Goal: Task Accomplishment & Management: Use online tool/utility

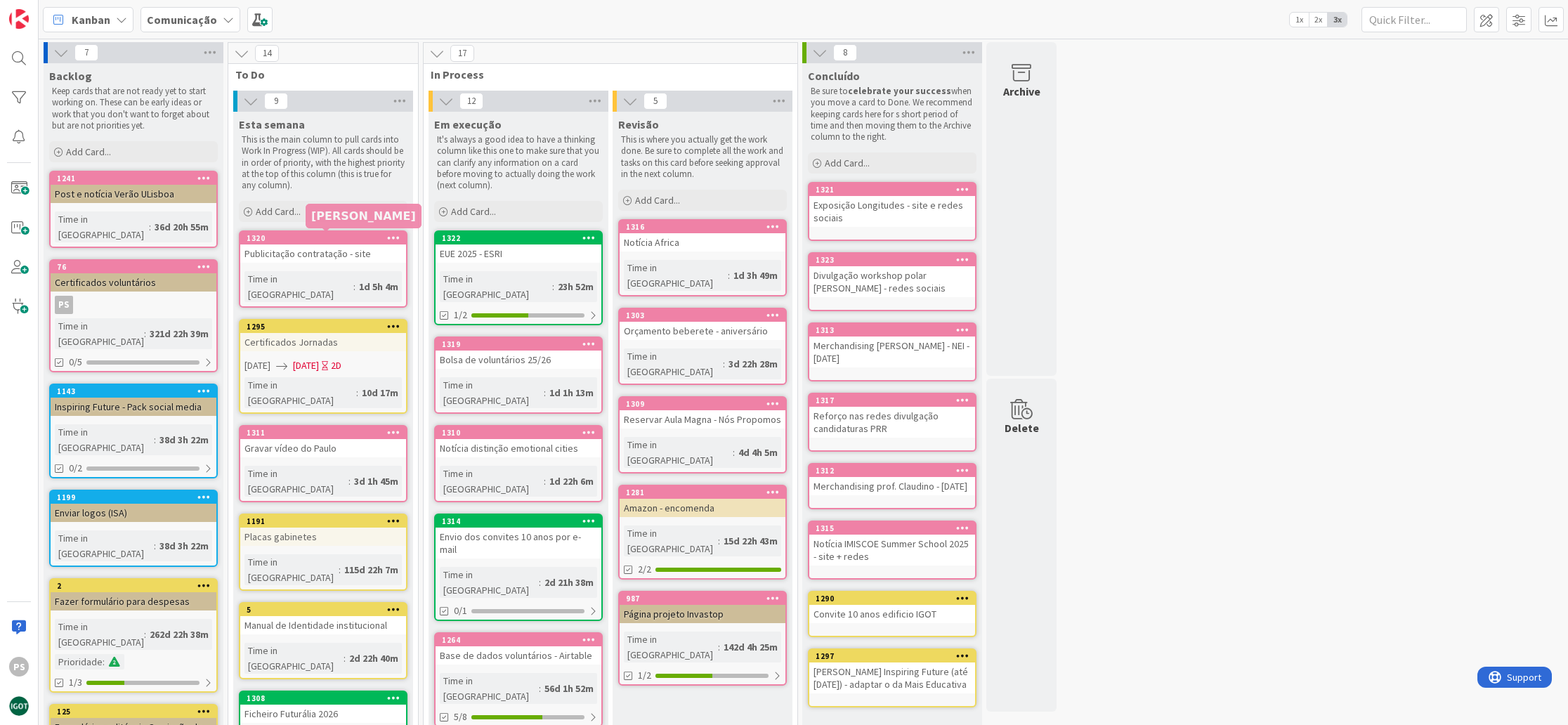
click at [328, 242] on div "1320" at bounding box center [326, 238] width 159 height 10
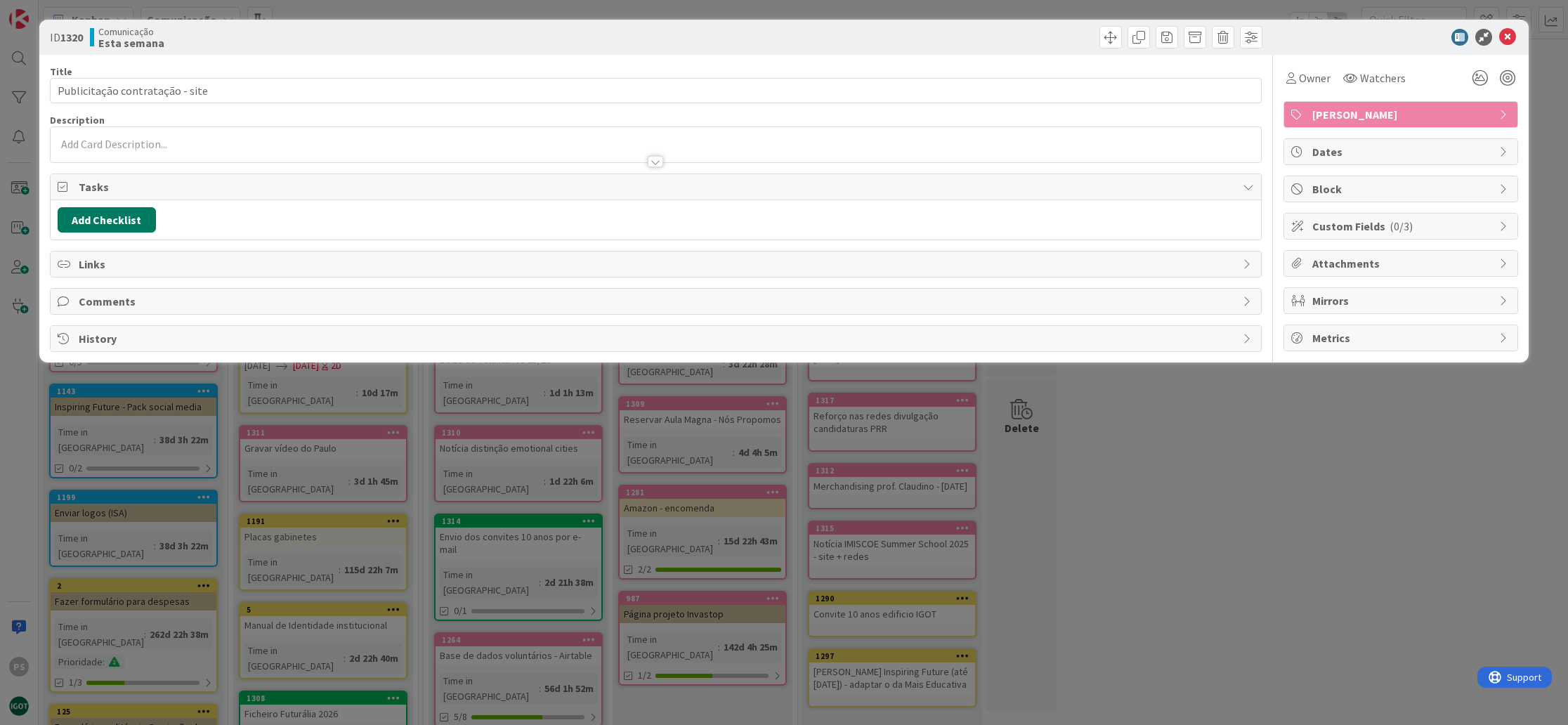
click at [125, 225] on button "Add Checklist" at bounding box center [107, 220] width 98 height 25
type input "Lista"
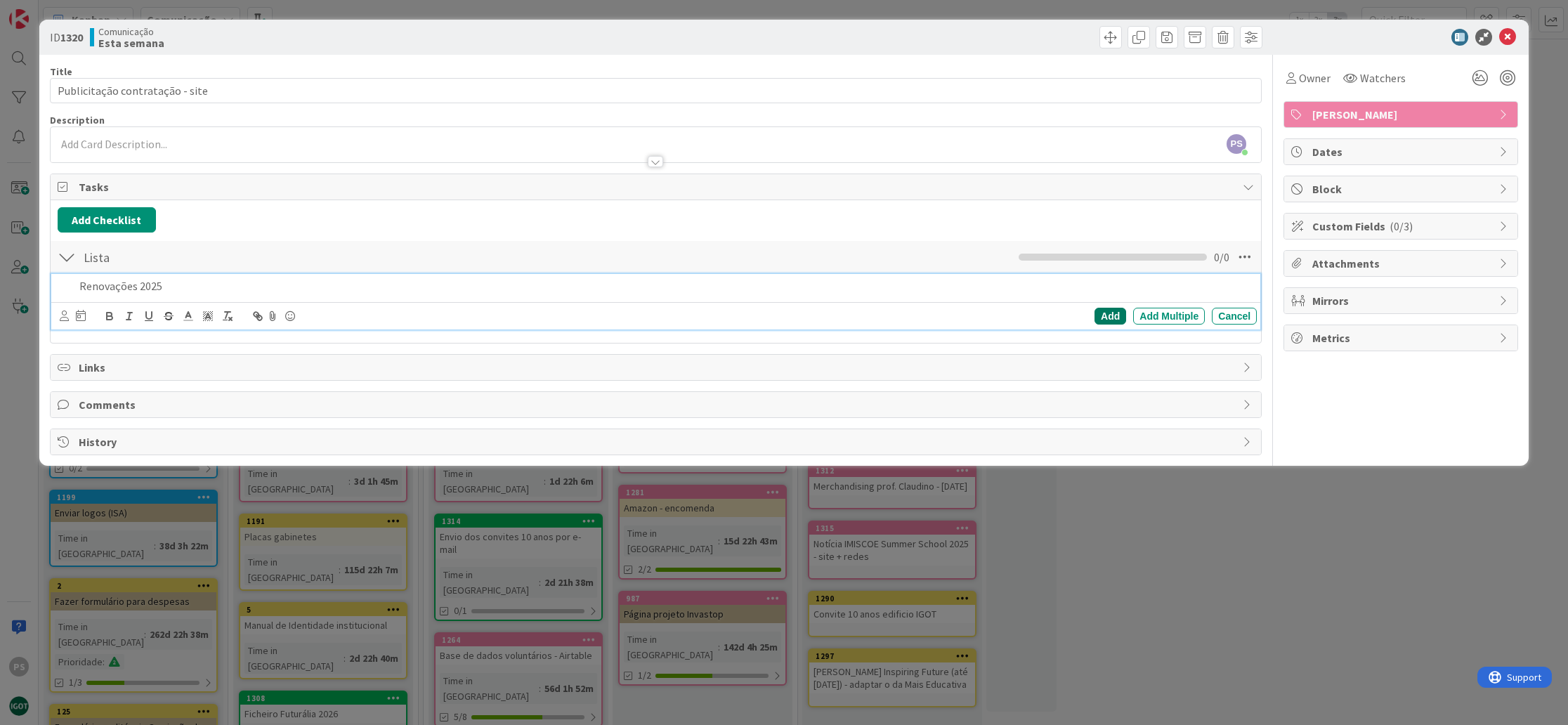
click at [1105, 316] on div "Add" at bounding box center [1110, 316] width 32 height 17
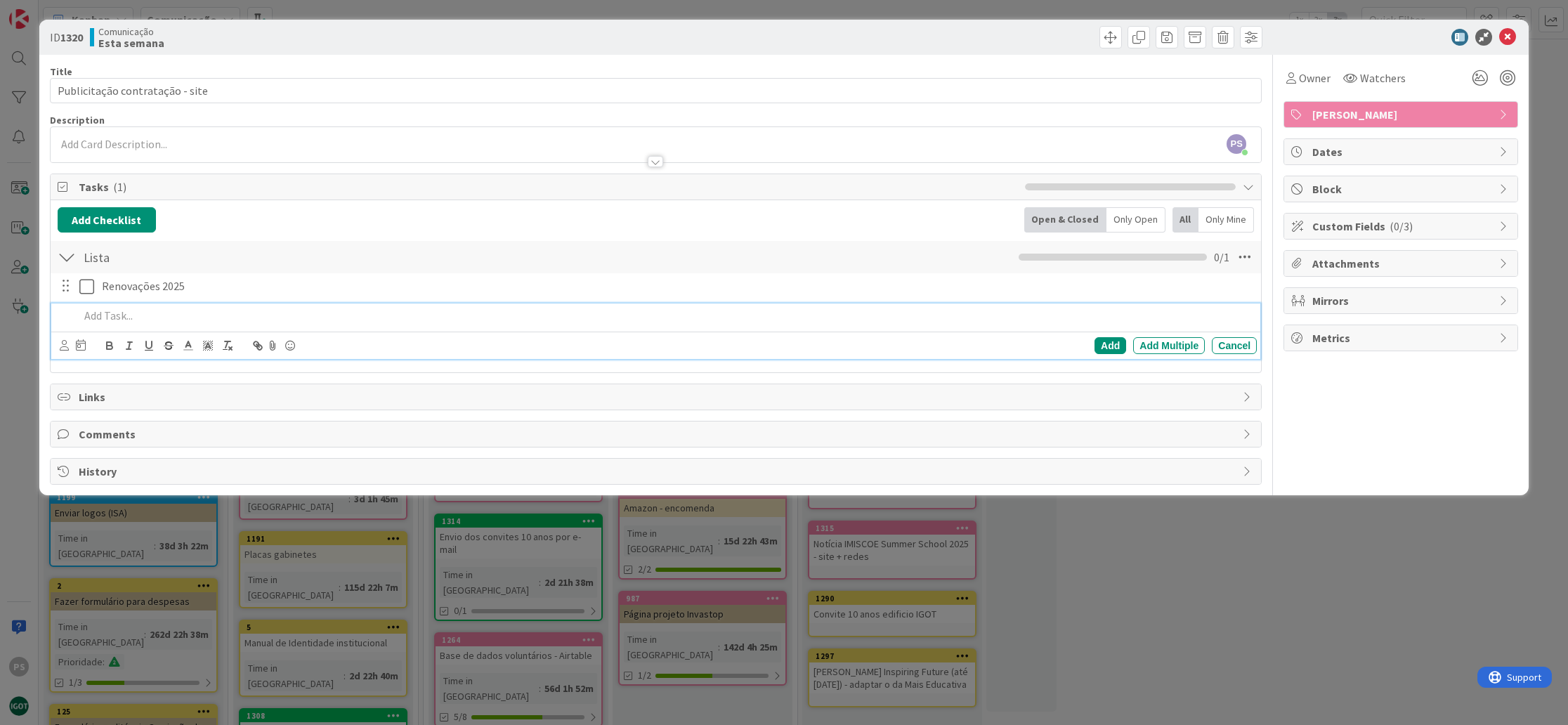
click at [209, 312] on p at bounding box center [665, 316] width 1172 height 16
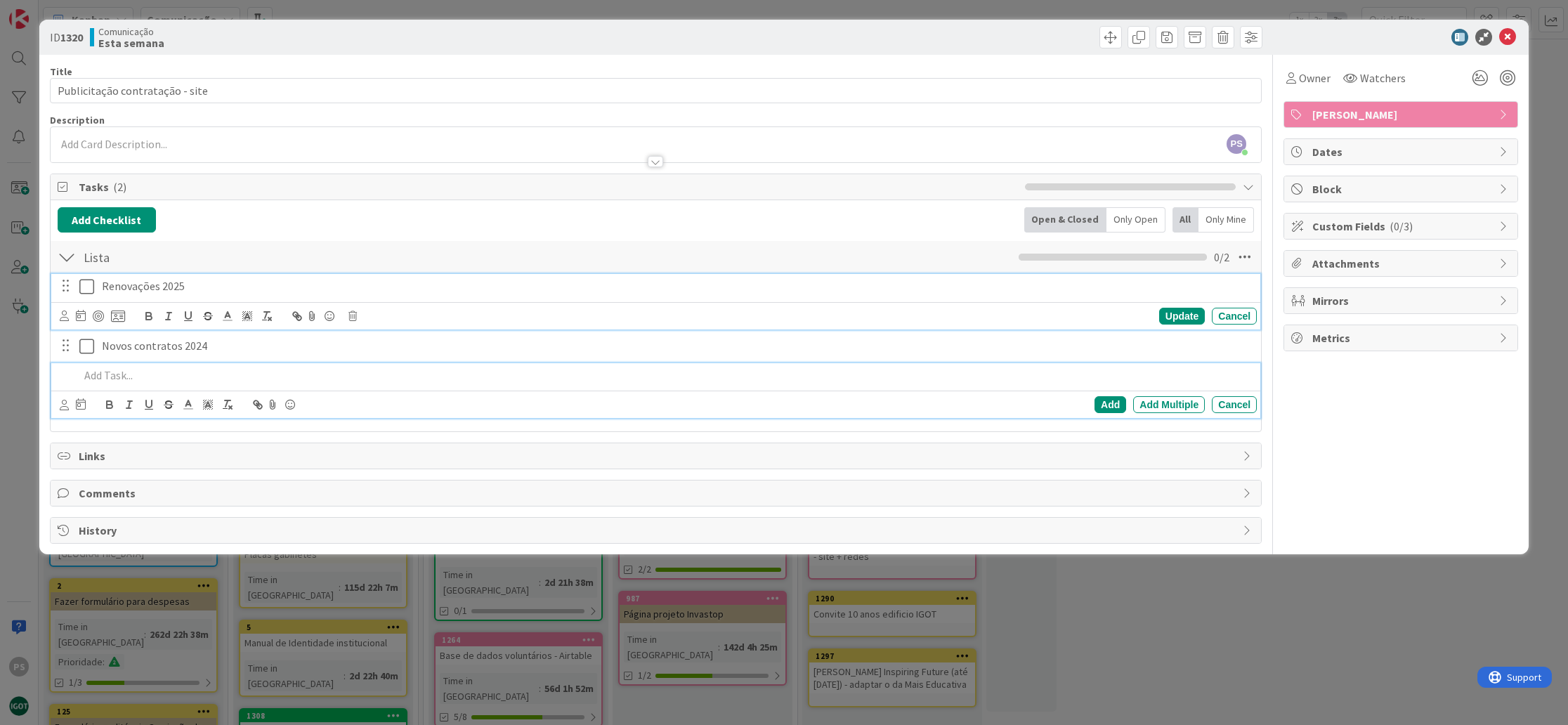
click at [87, 289] on icon at bounding box center [87, 286] width 15 height 17
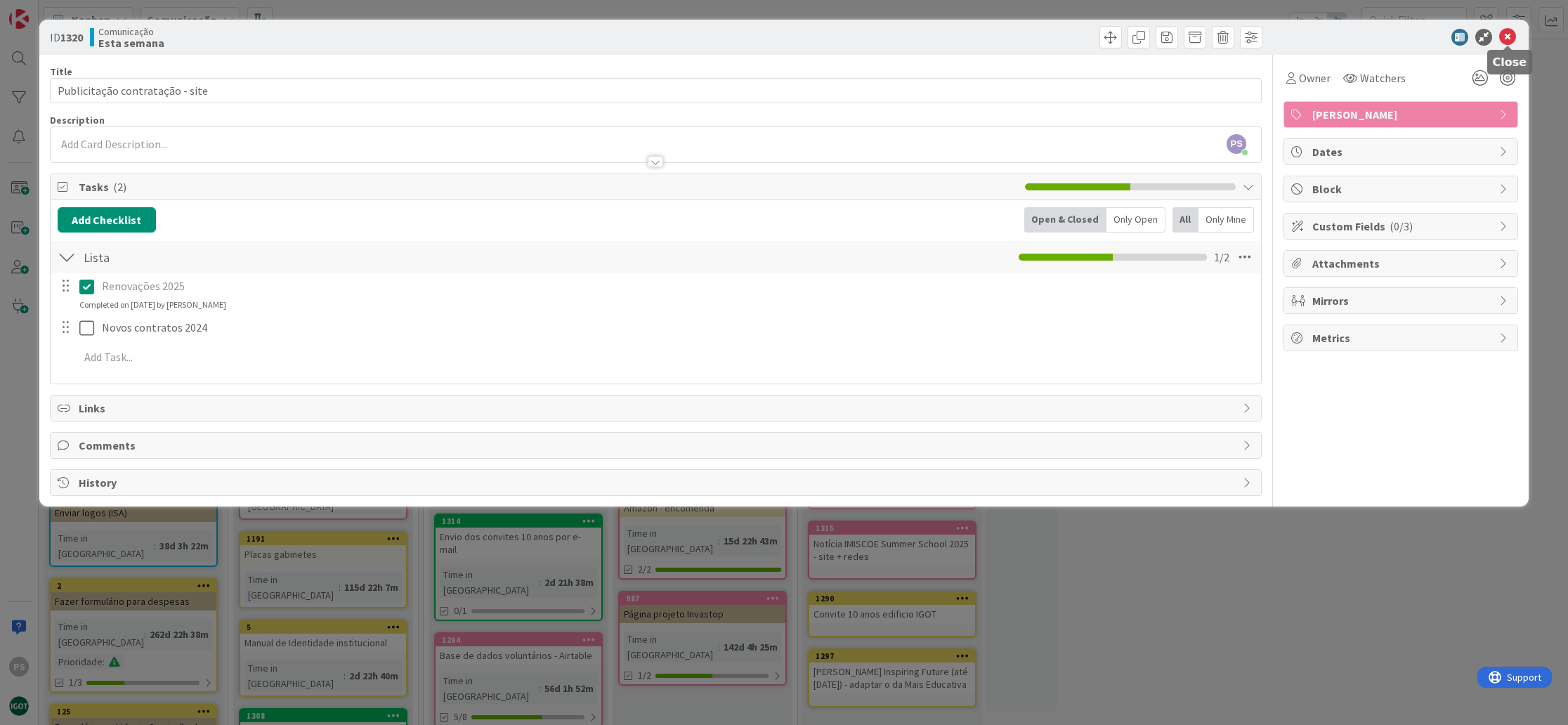
click at [1505, 33] on icon at bounding box center [1508, 37] width 17 height 17
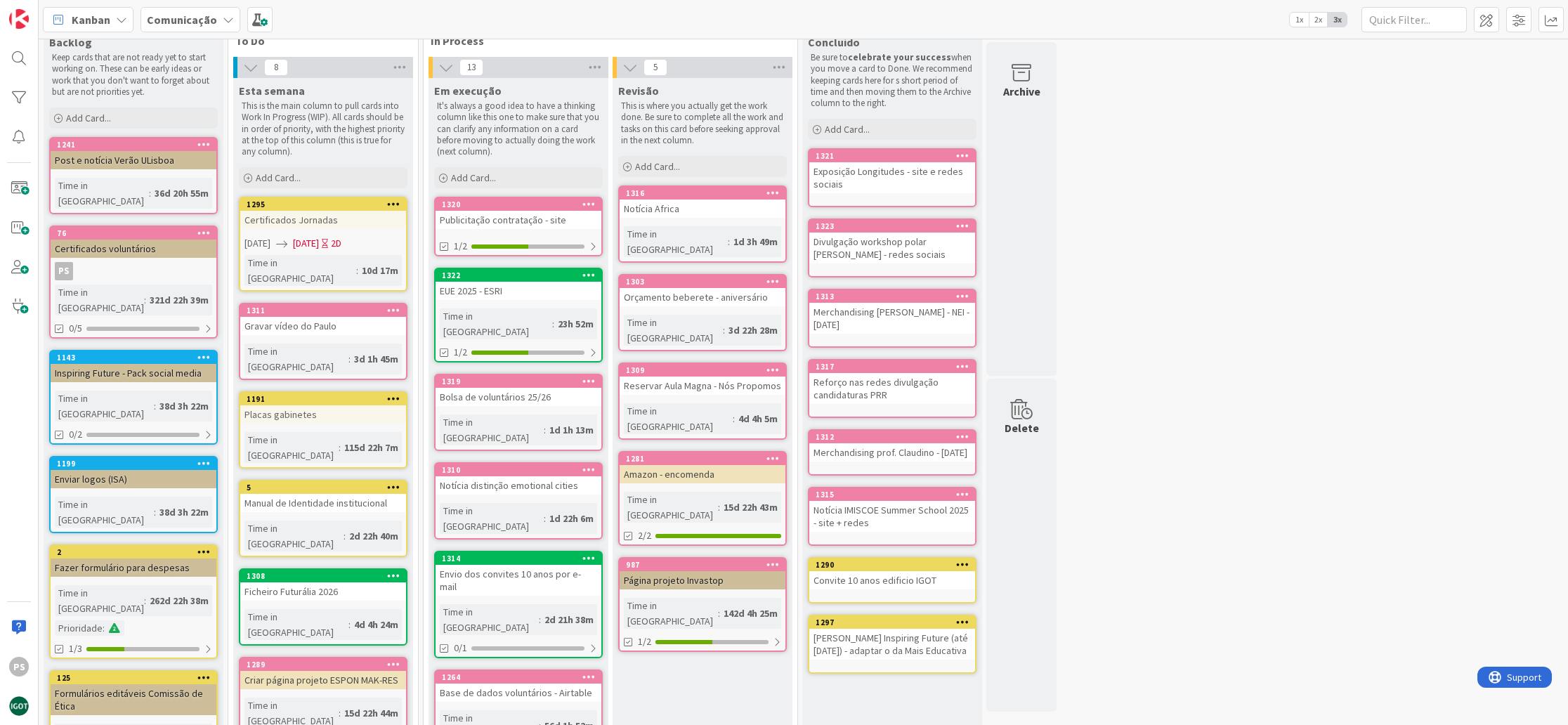
scroll to position [63, 0]
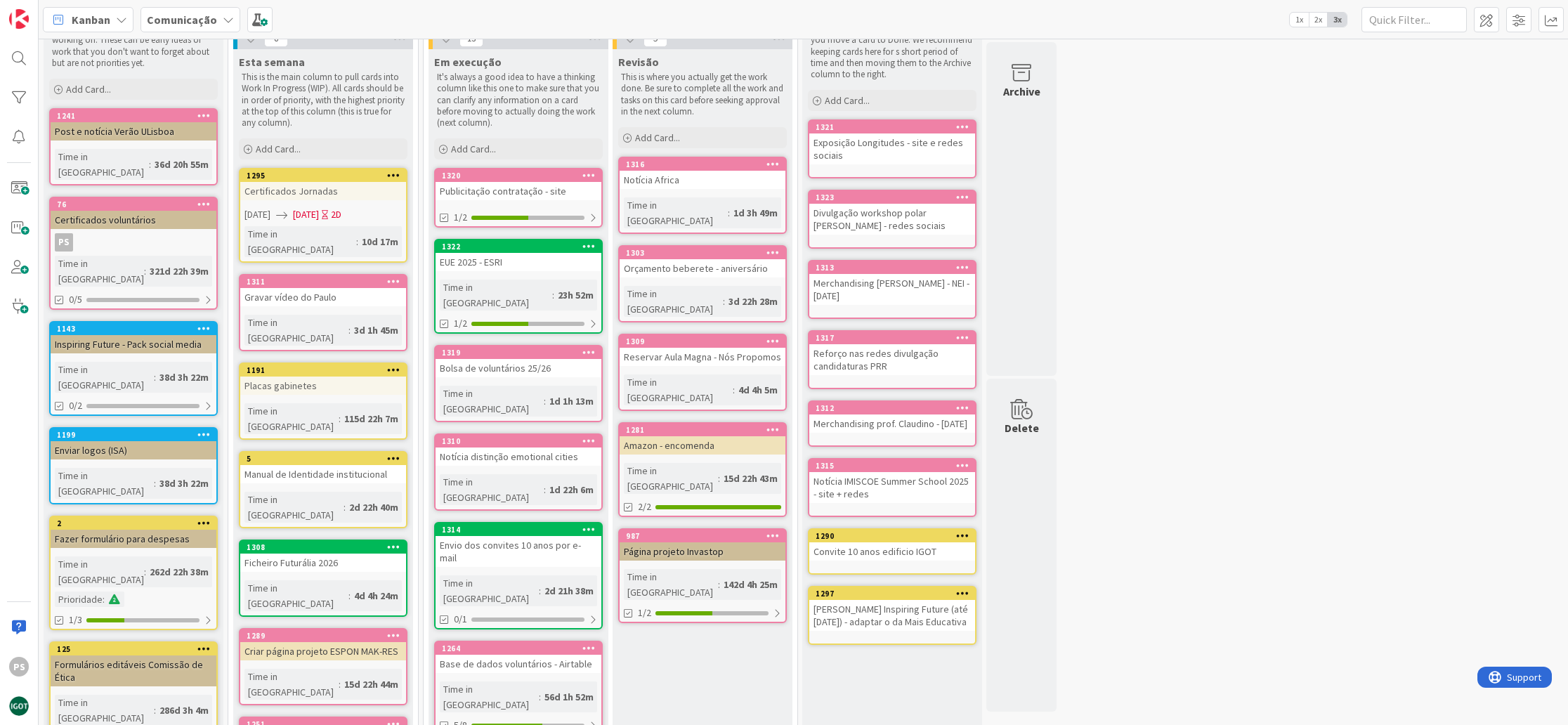
click at [388, 276] on icon at bounding box center [394, 281] width 13 height 10
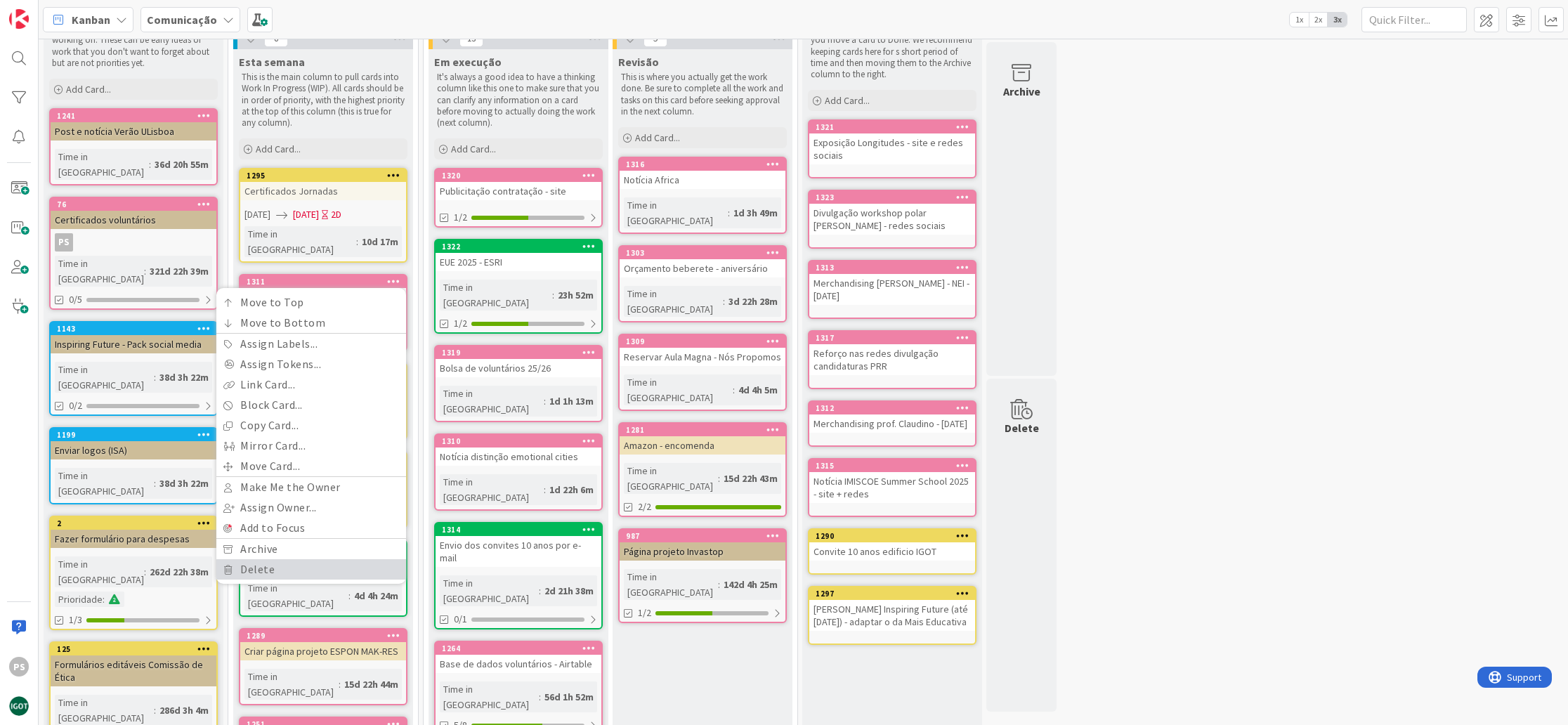
click at [288, 559] on link "Delete" at bounding box center [311, 569] width 190 height 20
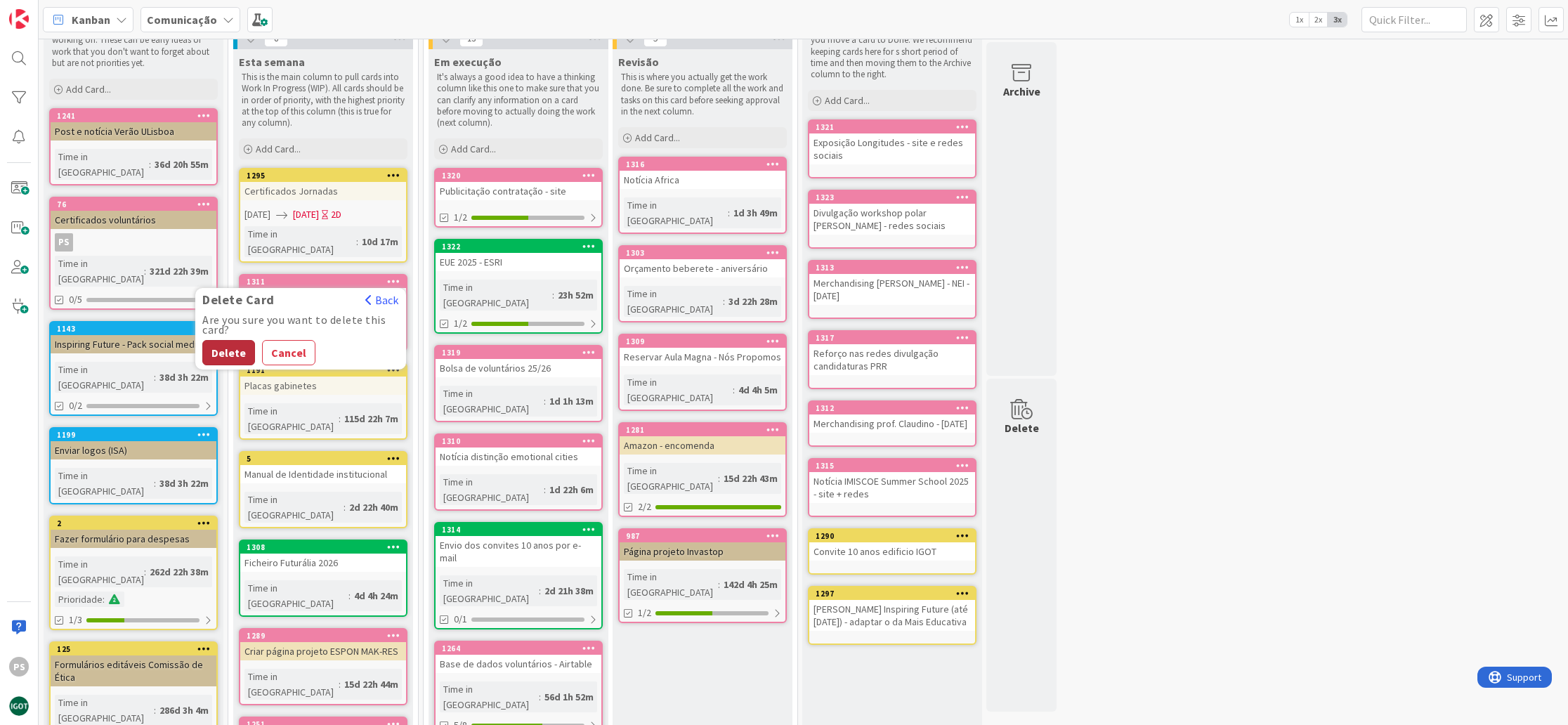
click at [233, 340] on button "Delete" at bounding box center [229, 352] width 52 height 25
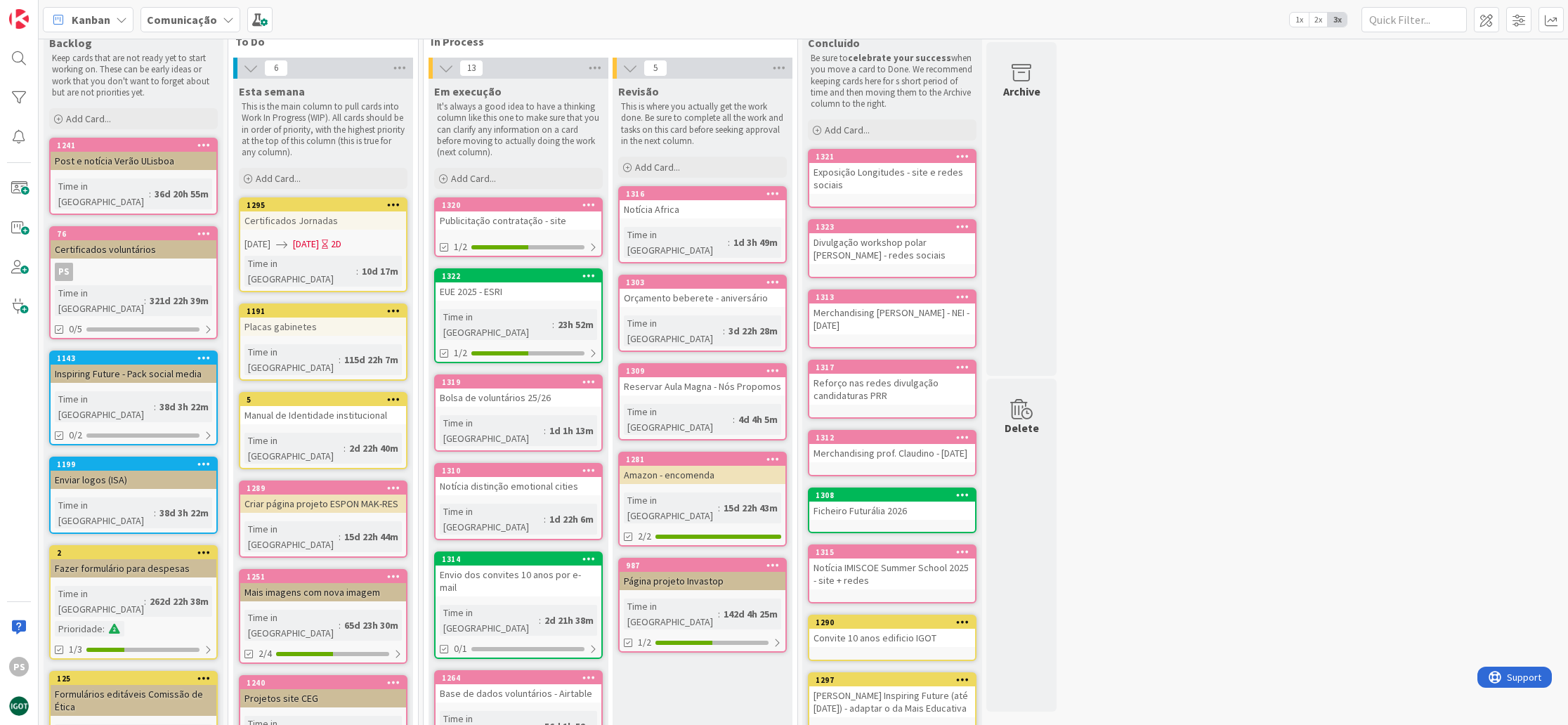
scroll to position [43, 0]
